Goal: Obtain resource: Download file/media

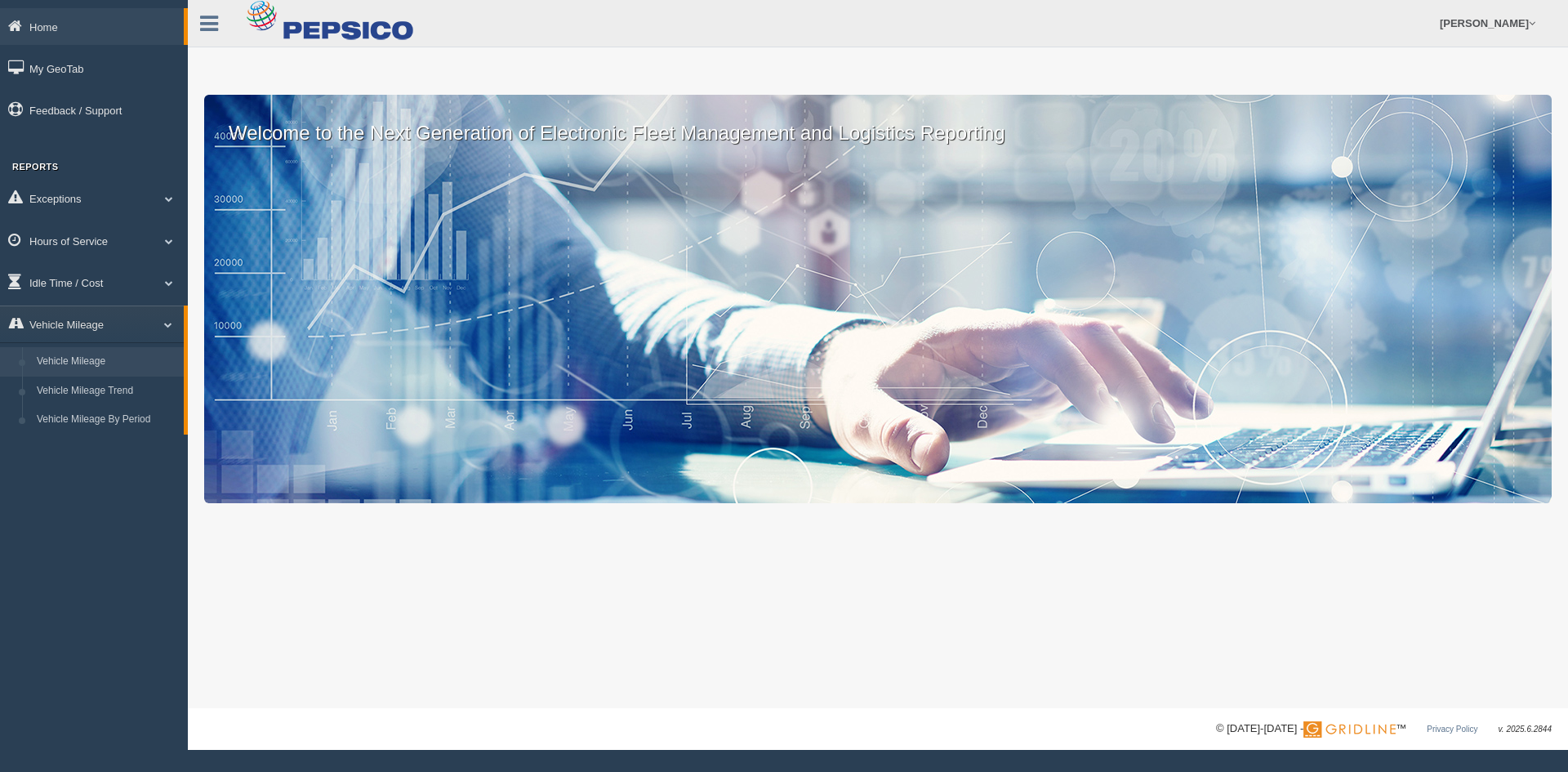
click at [128, 349] on link "Vehicle Mileage" at bounding box center [106, 362] width 154 height 29
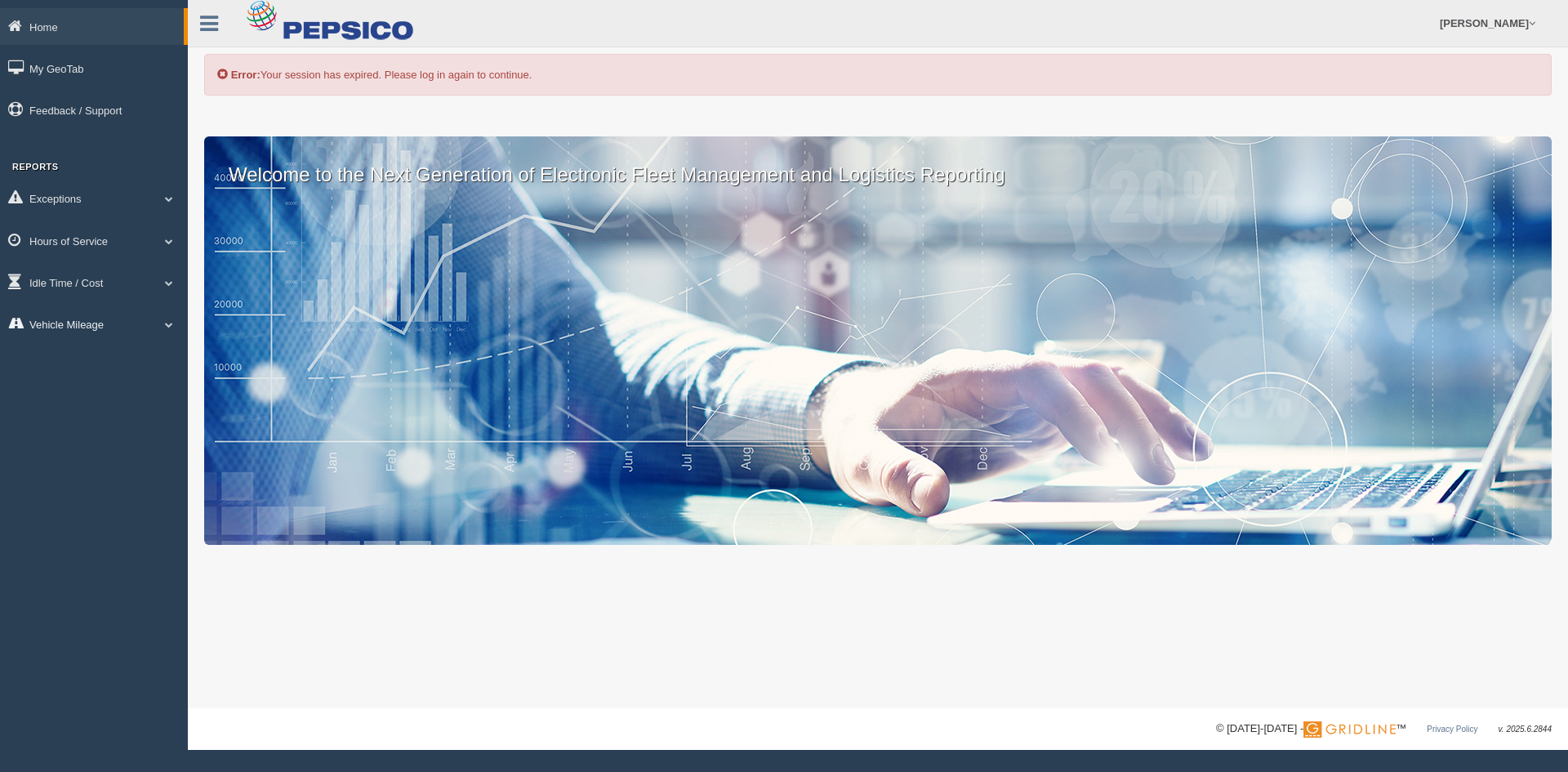
click at [58, 328] on link "Vehicle Mileage" at bounding box center [94, 324] width 188 height 36
click at [98, 359] on link "Vehicle Mileage" at bounding box center [106, 362] width 154 height 29
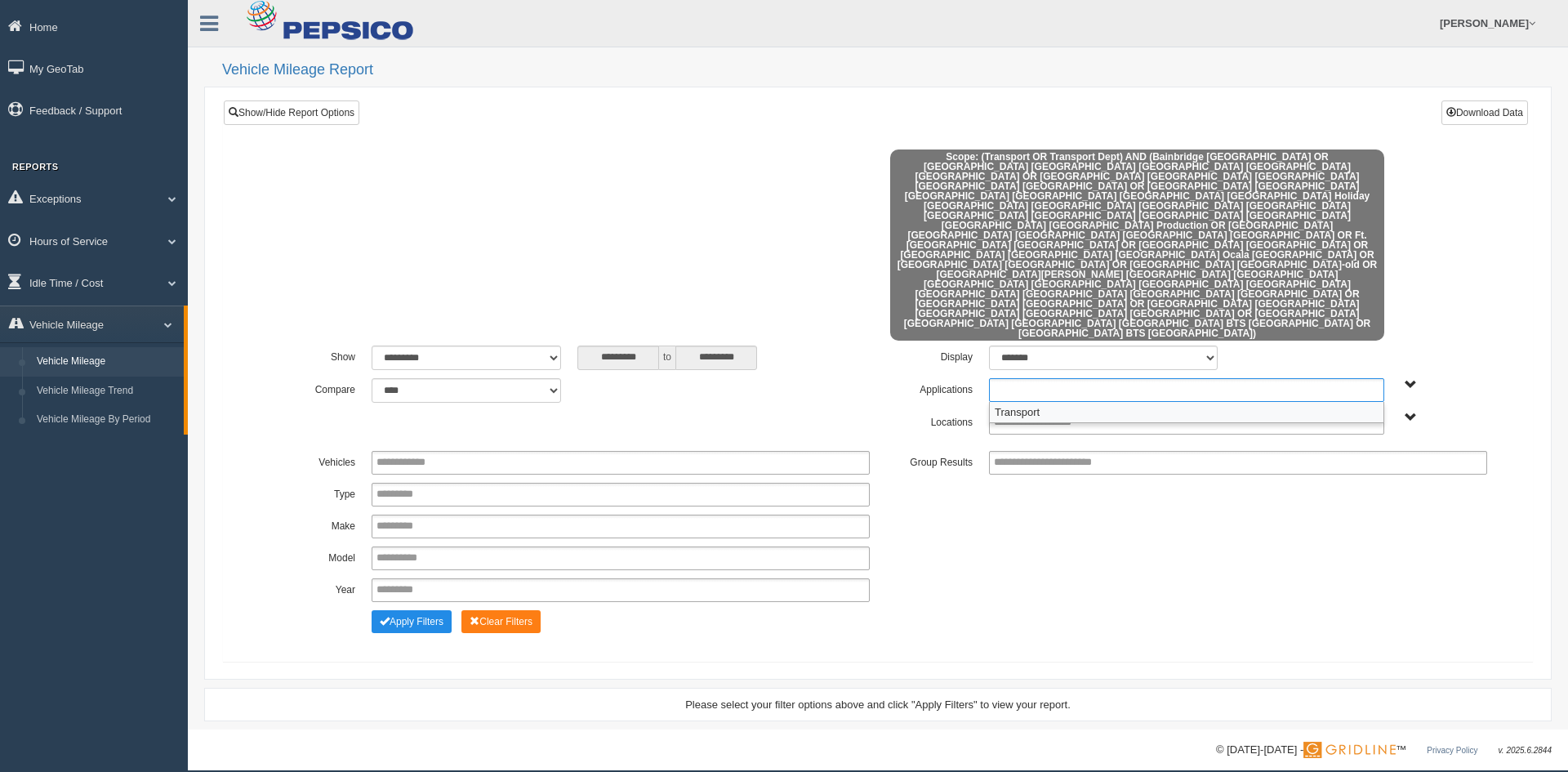
click at [1015, 380] on input "text" at bounding box center [1056, 390] width 124 height 20
click at [1013, 402] on li "Transport" at bounding box center [1186, 412] width 393 height 20
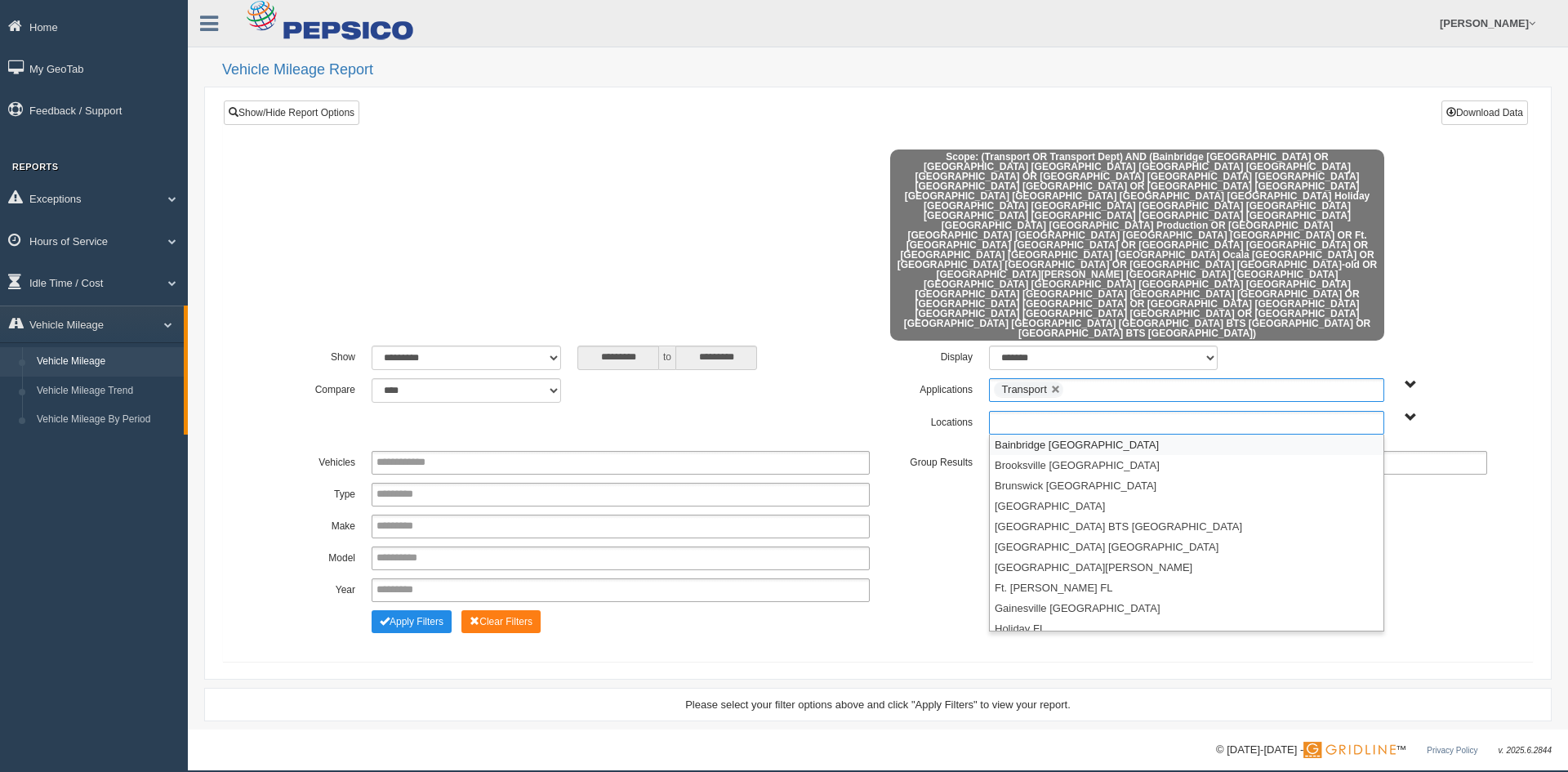
click at [1020, 412] on input "text" at bounding box center [1050, 422] width 113 height 20
click at [1076, 558] on li "Jacksonville FL" at bounding box center [1186, 567] width 393 height 20
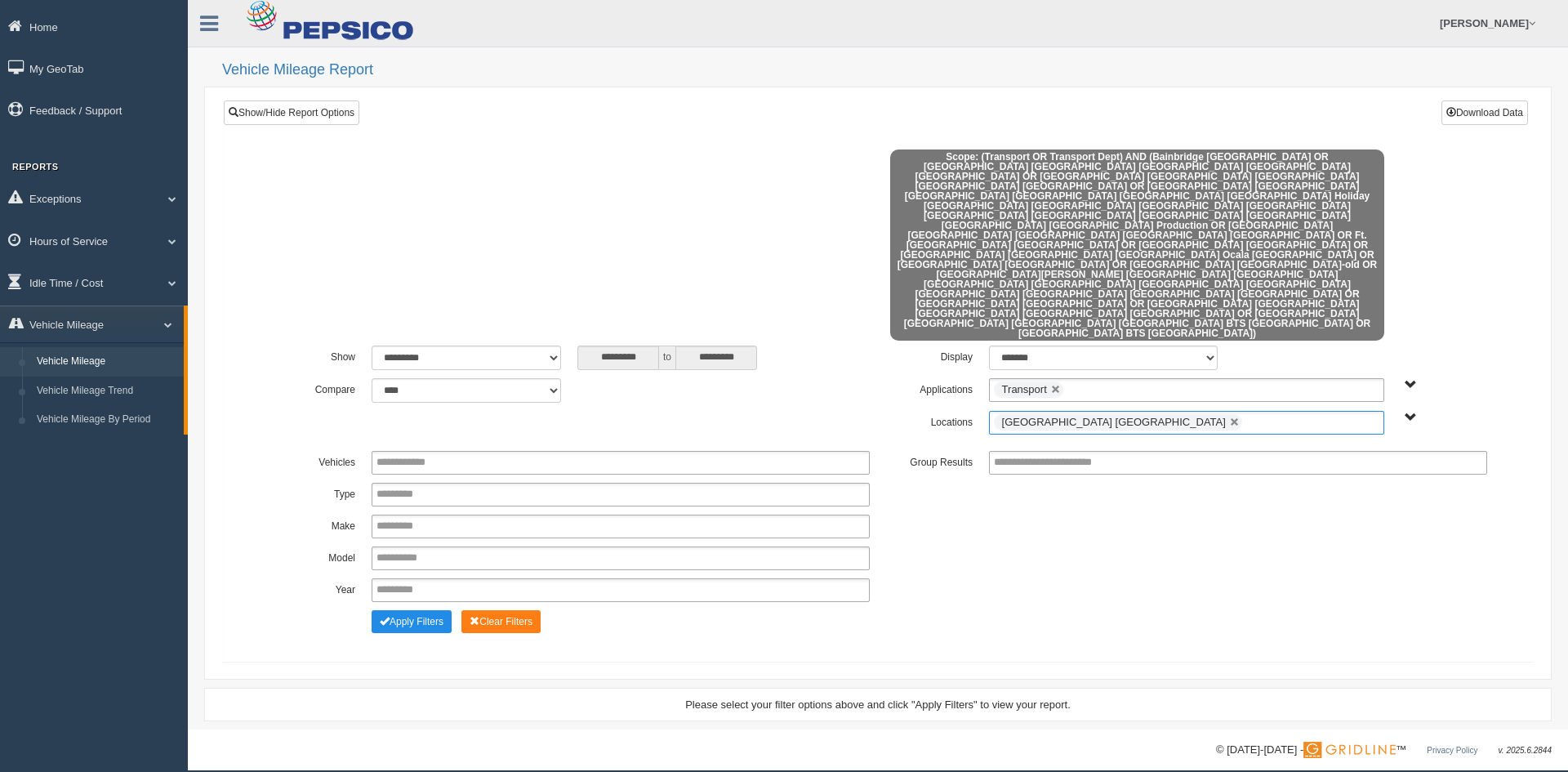
click at [1165, 411] on ul "Jacksonville FL" at bounding box center [1186, 423] width 395 height 24
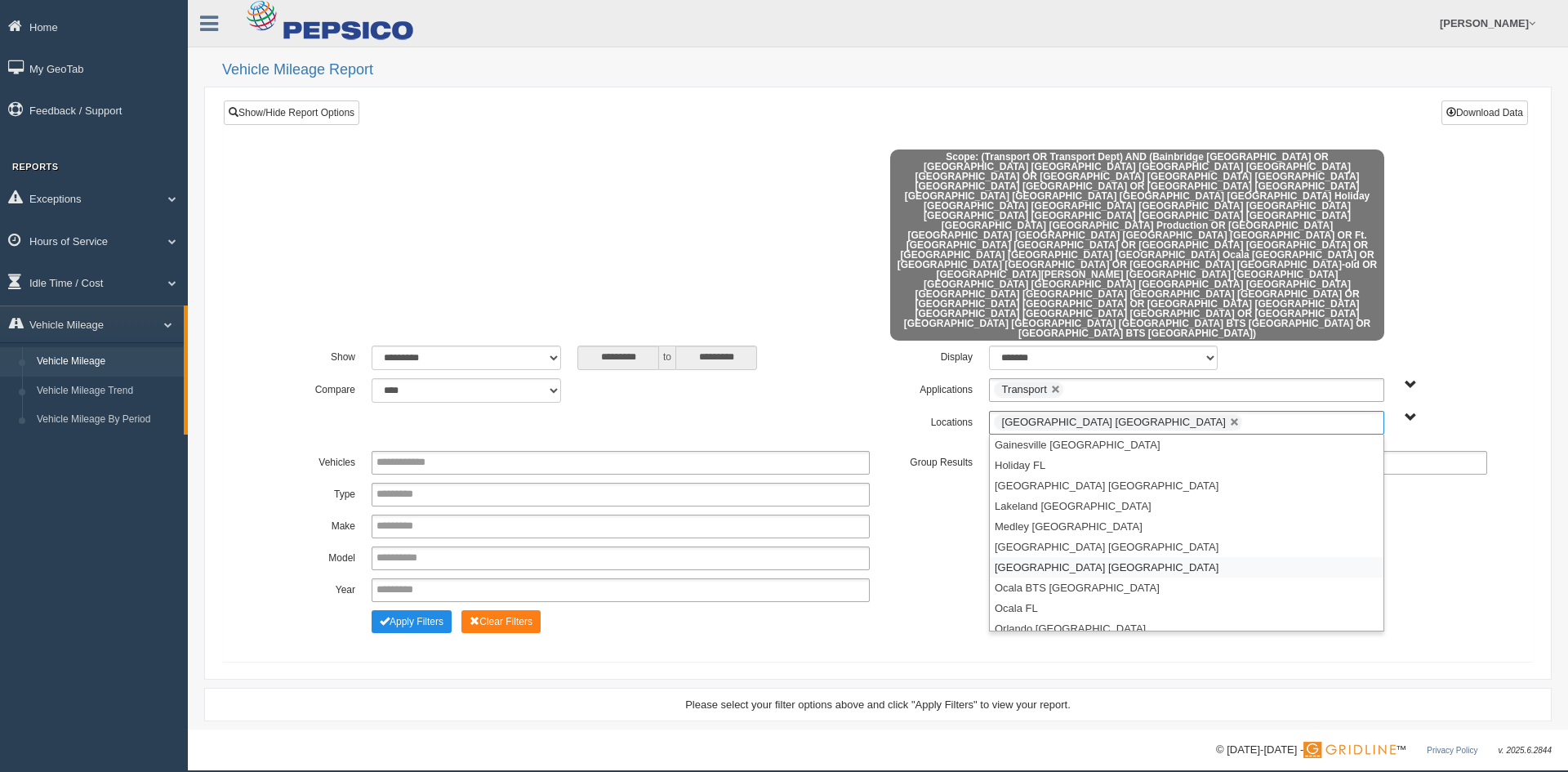
scroll to position [327, 0]
click at [1067, 569] on li "Valdosta GA" at bounding box center [1186, 579] width 393 height 20
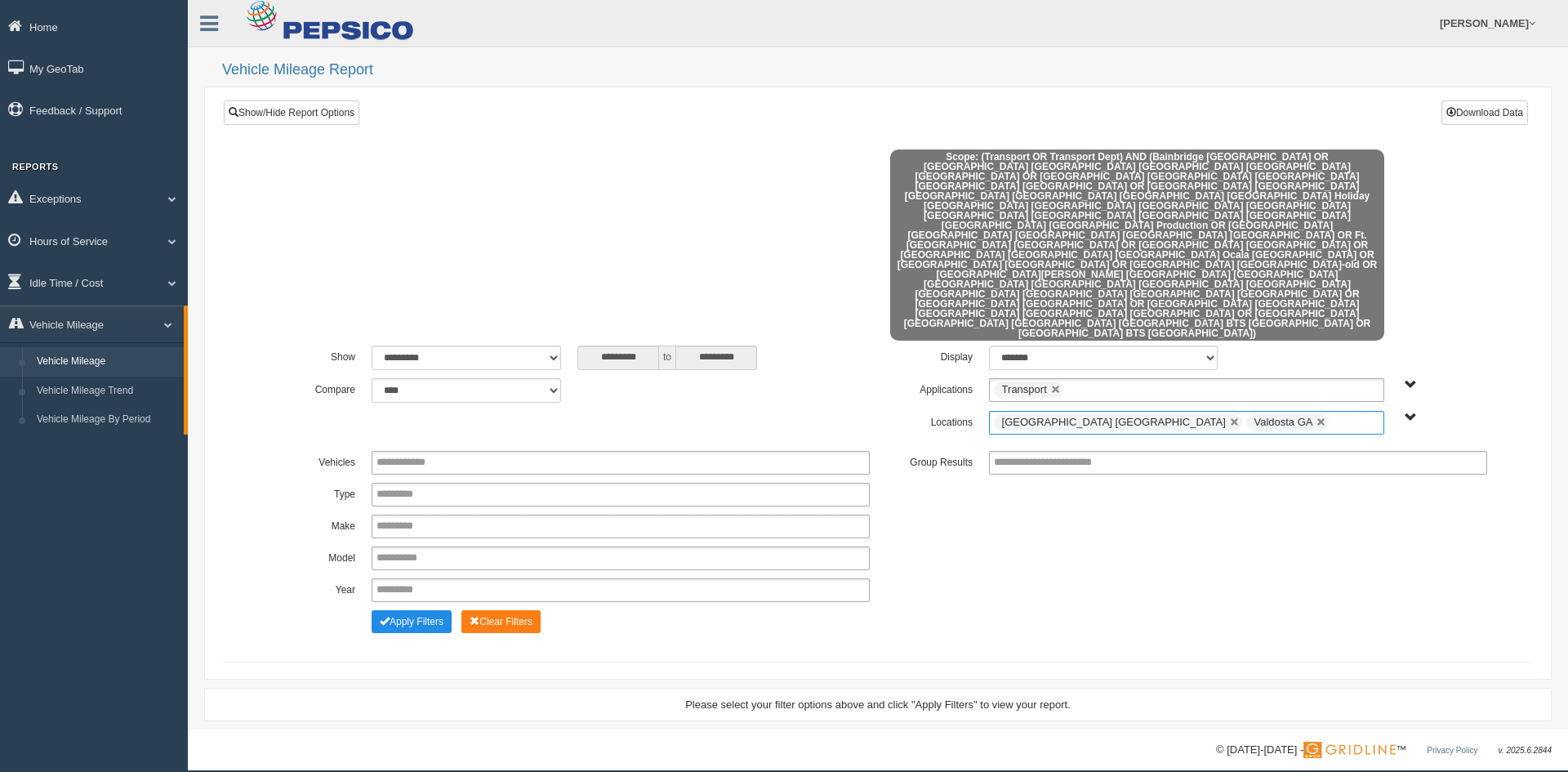
drag, startPoint x: 956, startPoint y: 414, endPoint x: 702, endPoint y: 495, distance: 266.6
click at [956, 451] on div "Vehicles ****** ****** ****** ****** ****** ****** ****** ****** ***** ****** *…" at bounding box center [878, 531] width 1235 height 160
click at [412, 611] on button "Apply Filters" at bounding box center [411, 622] width 80 height 23
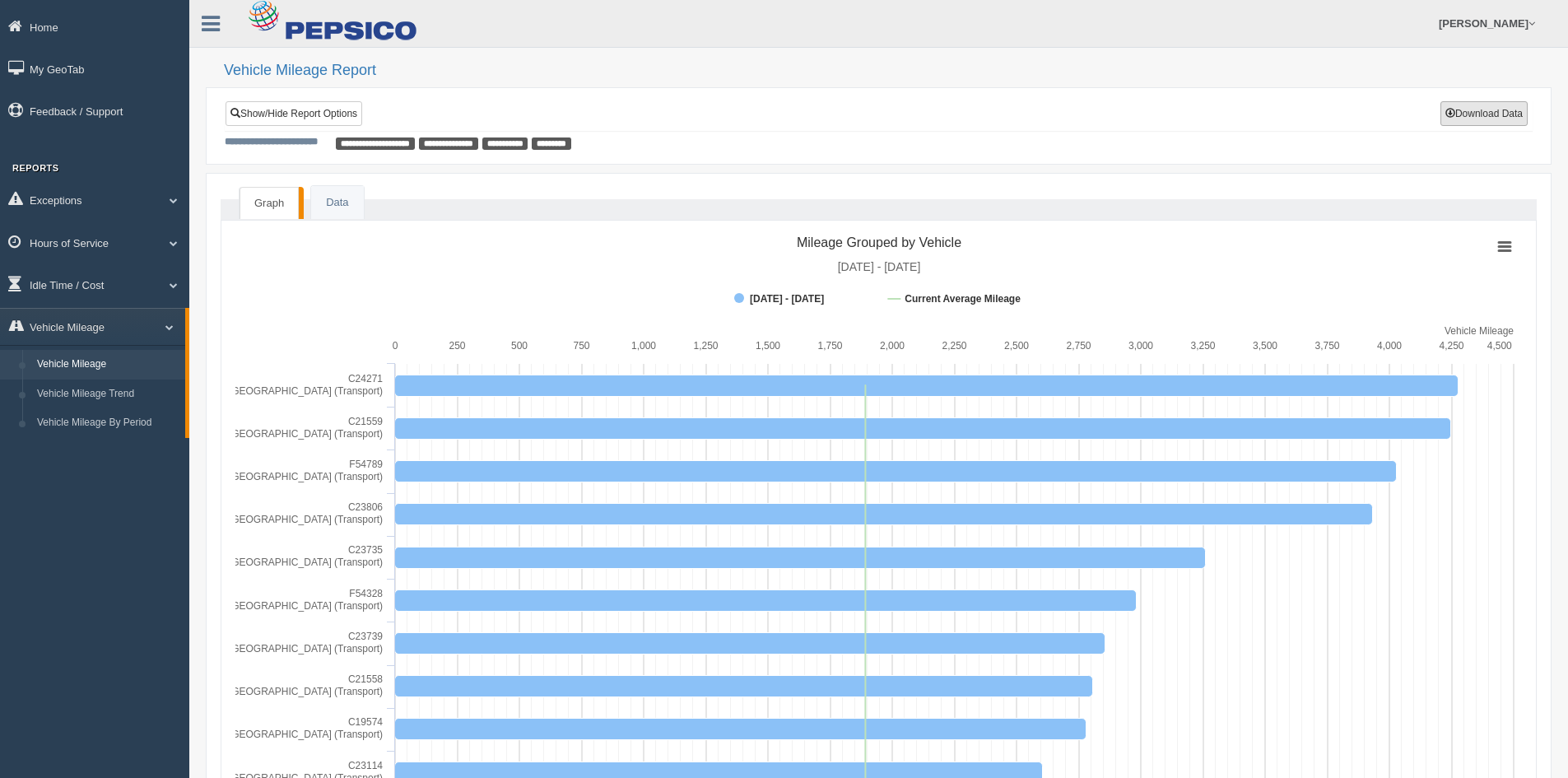
click at [1510, 113] on button "Download Data" at bounding box center [1484, 113] width 88 height 25
